Goal: Check status: Check status

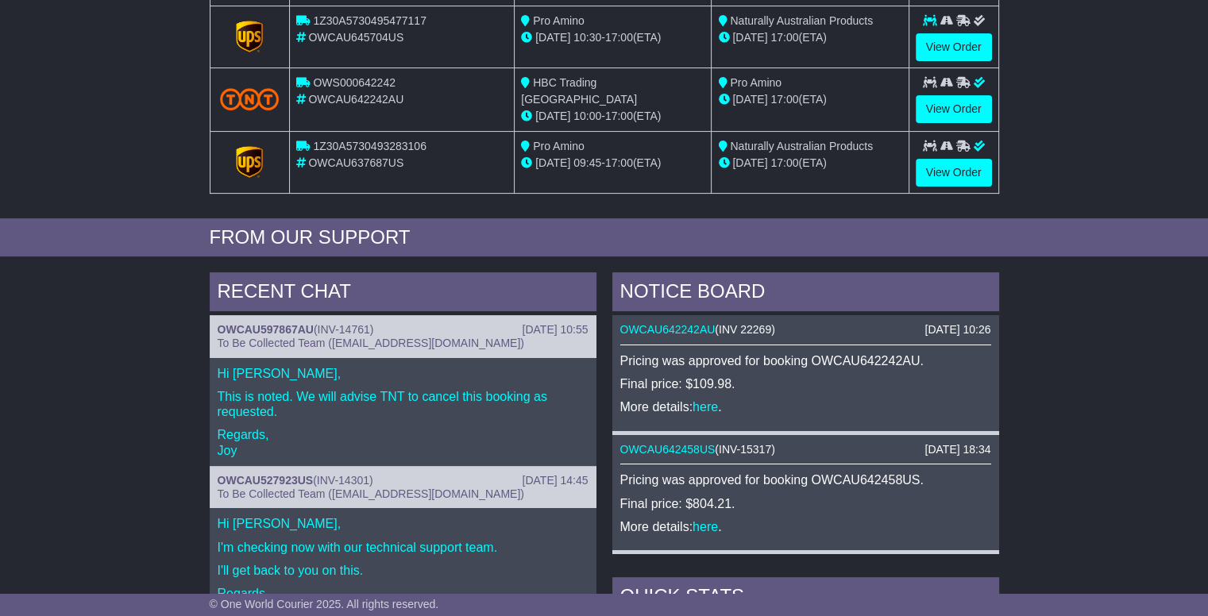
scroll to position [210, 0]
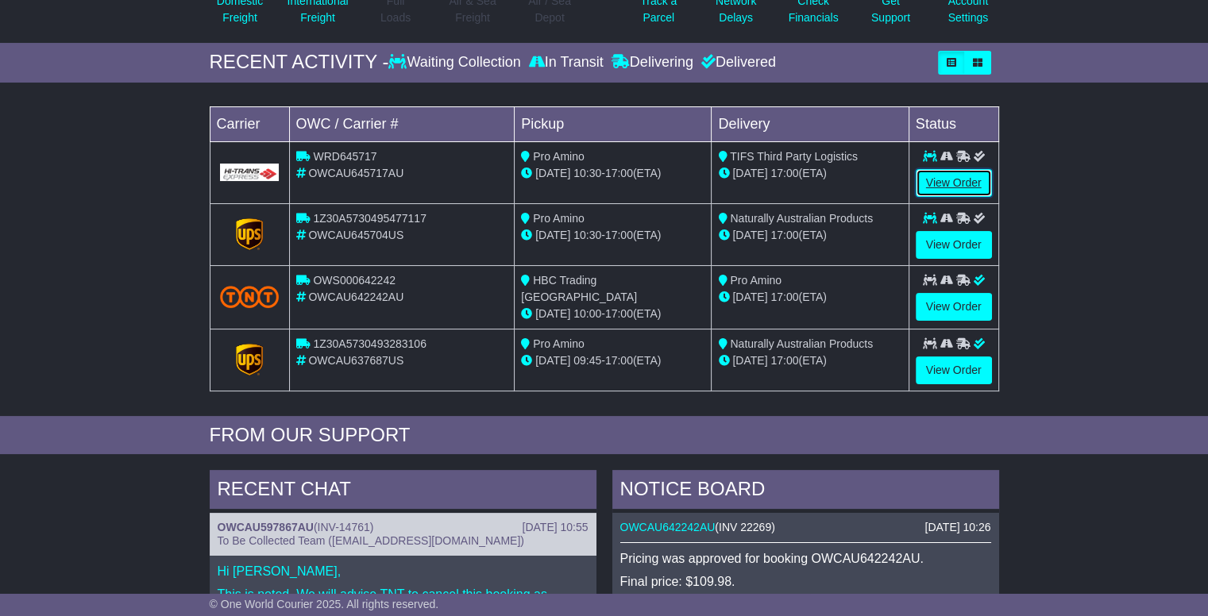
click at [963, 178] on link "View Order" at bounding box center [954, 183] width 76 height 28
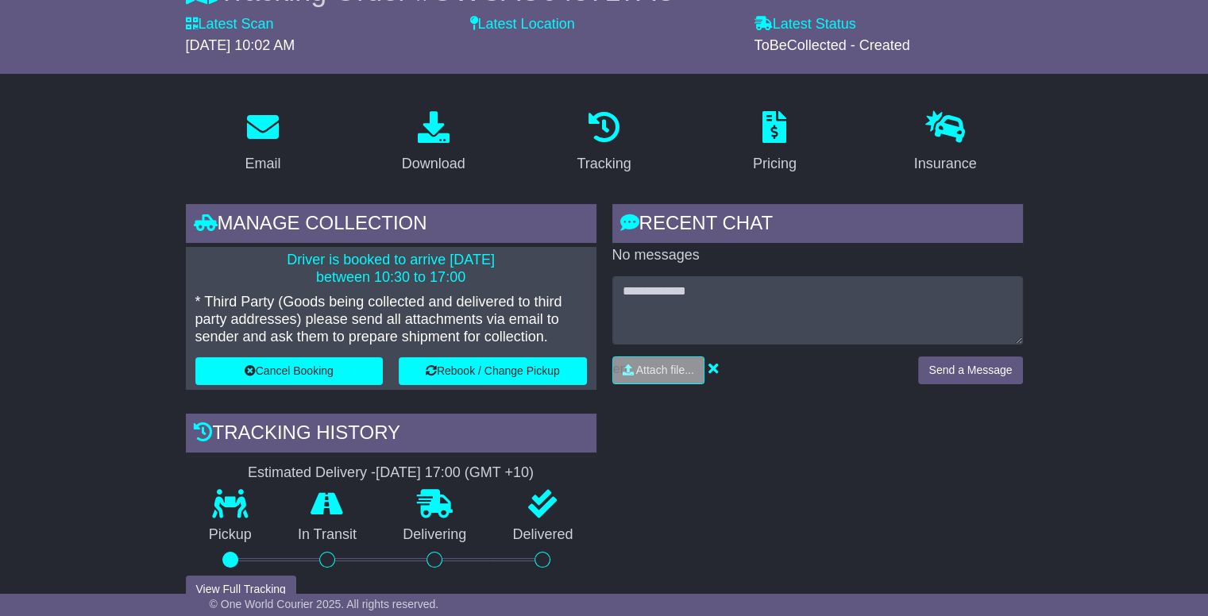
scroll to position [397, 0]
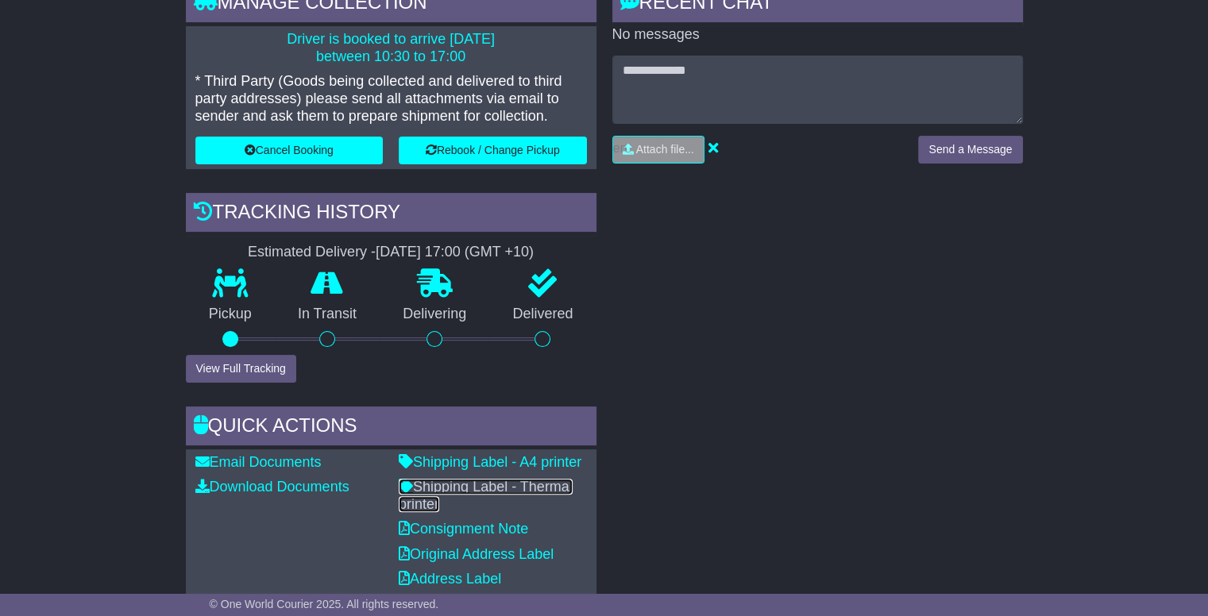
click at [498, 487] on link "Shipping Label - Thermal printer" at bounding box center [486, 495] width 174 height 33
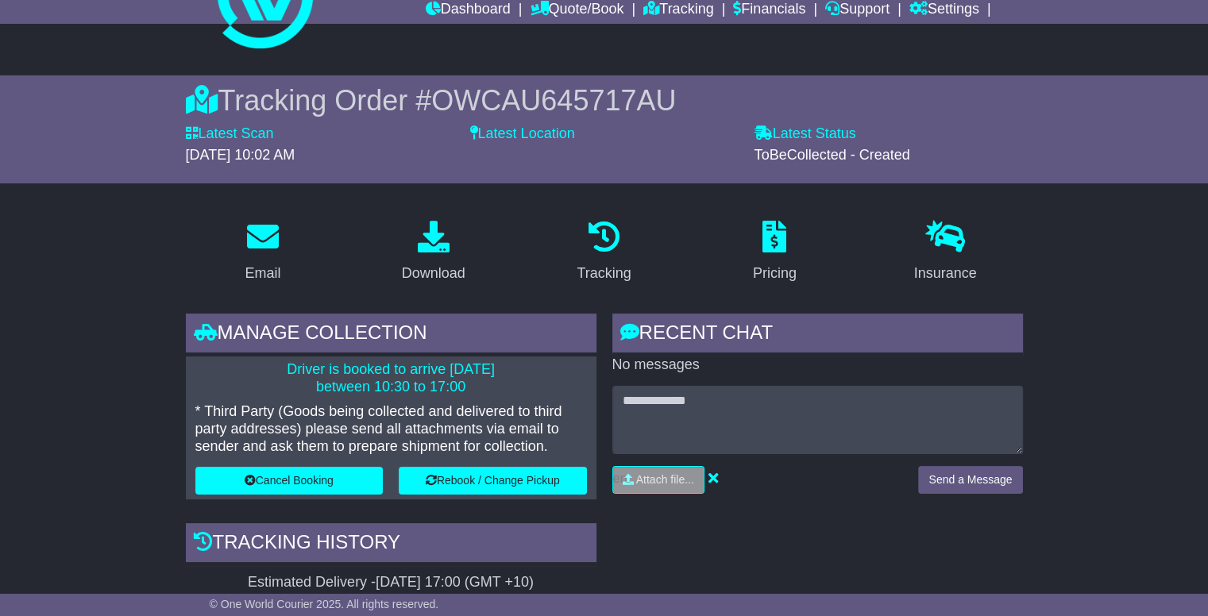
scroll to position [0, 0]
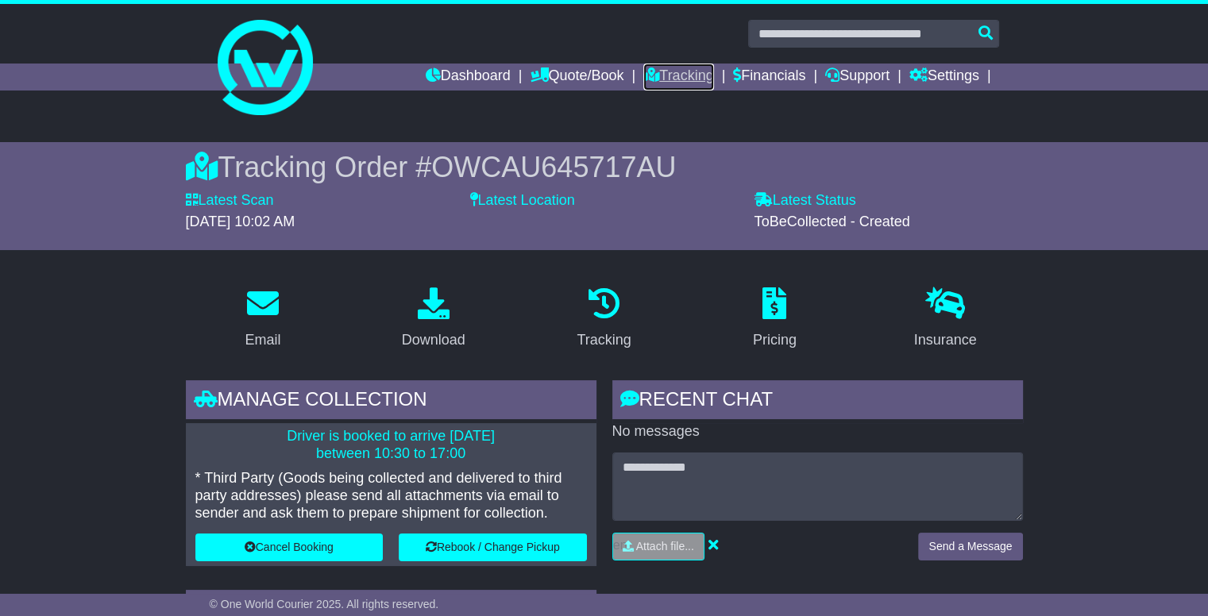
click at [662, 80] on link "Tracking" at bounding box center [678, 77] width 70 height 27
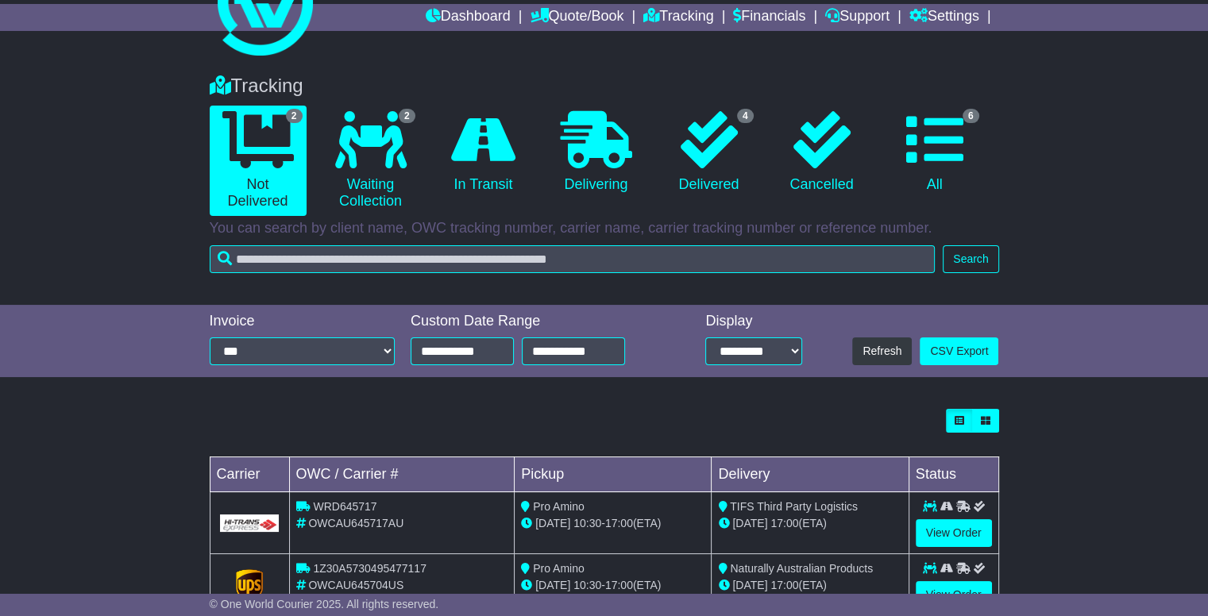
scroll to position [114, 0]
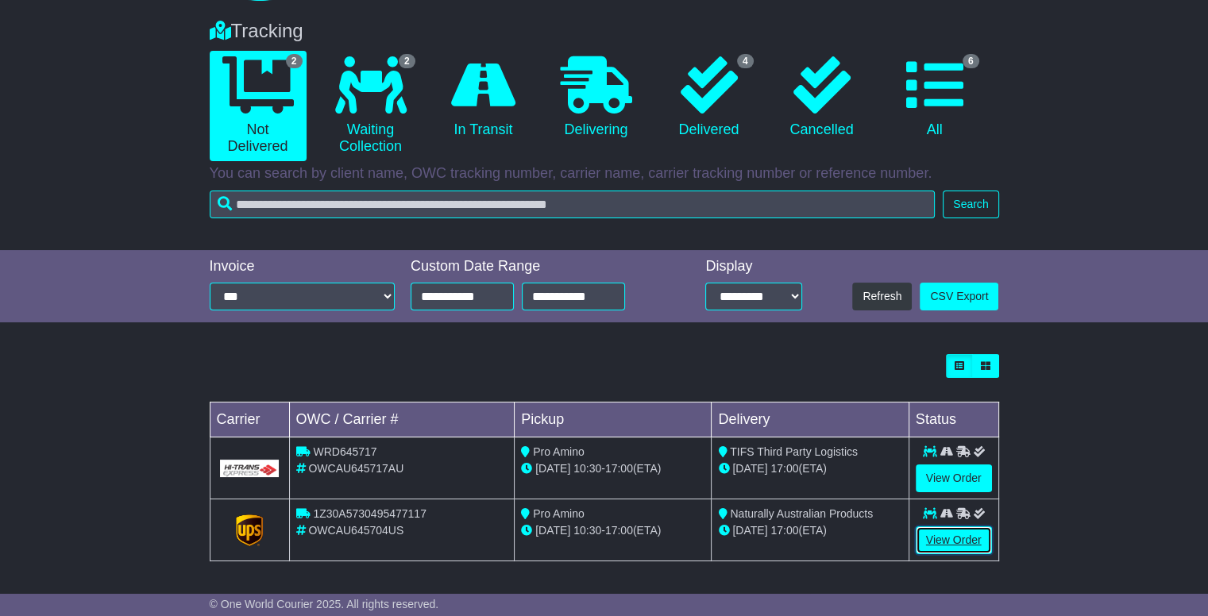
click at [971, 536] on link "View Order" at bounding box center [954, 541] width 76 height 28
